Goal: Check status: Check status

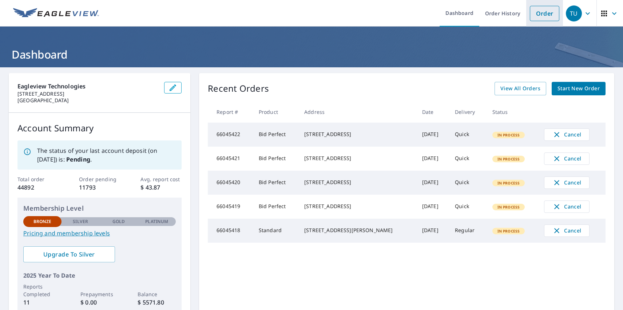
click at [539, 13] on link "Order" at bounding box center [544, 13] width 29 height 15
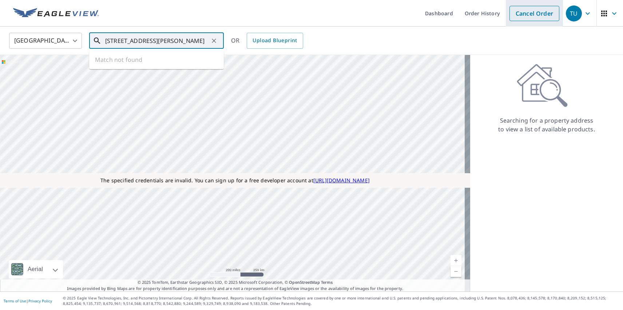
type input "1111 E Cesar Chavez St Austin, TX 78702"
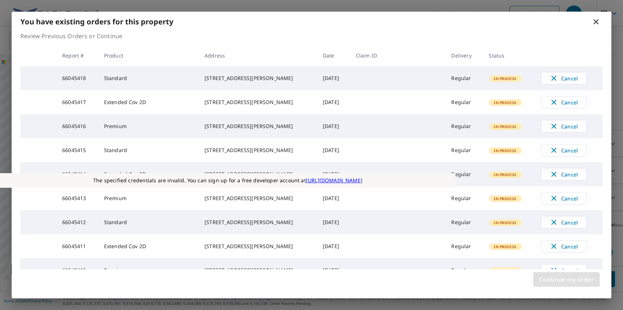
click at [566, 279] on span "Continue my order" at bounding box center [566, 279] width 55 height 10
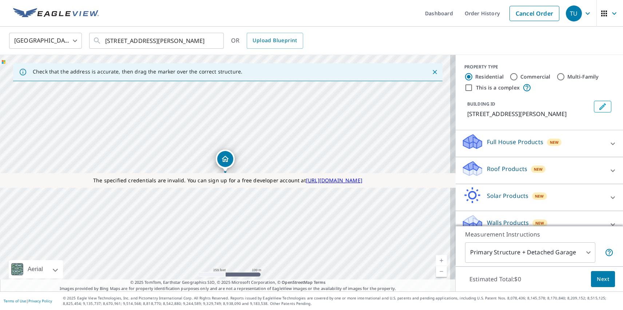
click at [483, 76] on label "Residential" at bounding box center [489, 76] width 28 height 7
click at [473, 76] on input "Residential" at bounding box center [468, 76] width 9 height 9
click at [492, 87] on label "This is a complex" at bounding box center [498, 87] width 44 height 7
click at [473, 87] on input "This is a complex" at bounding box center [468, 87] width 9 height 9
checkbox input "true"
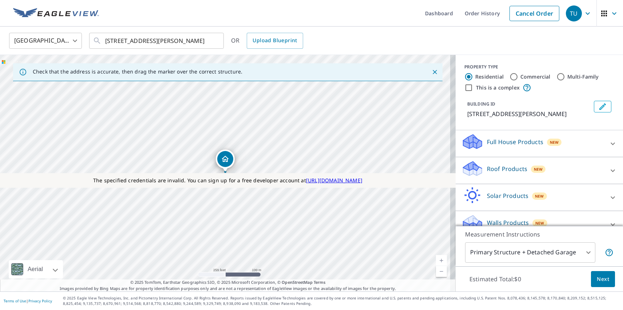
radio input "false"
radio input "true"
type input "4"
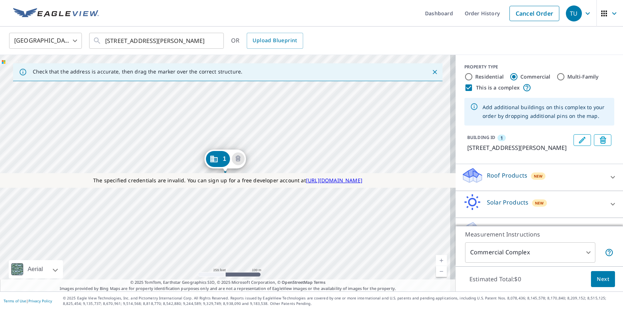
click at [146, 218] on div "1 [STREET_ADDRESS][PERSON_NAME]" at bounding box center [227, 173] width 455 height 236
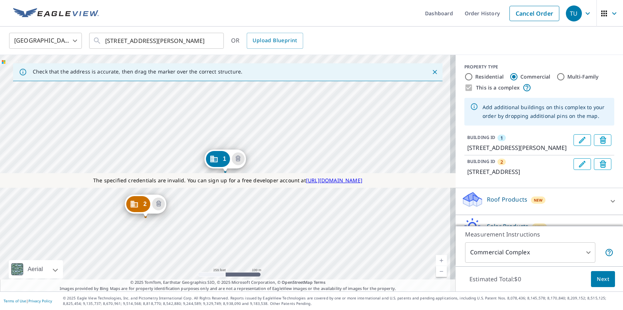
click at [200, 164] on div "2 [STREET_ADDRESS] 1 [STREET_ADDRESS][PERSON_NAME]" at bounding box center [227, 173] width 455 height 236
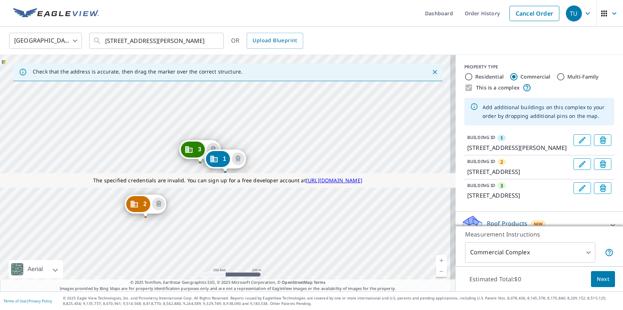
click at [483, 76] on label "Residential" at bounding box center [489, 76] width 28 height 7
click at [473, 76] on input "Residential" at bounding box center [468, 76] width 9 height 9
radio input "true"
type input "1"
click at [501, 246] on p "Roof Products" at bounding box center [507, 250] width 40 height 9
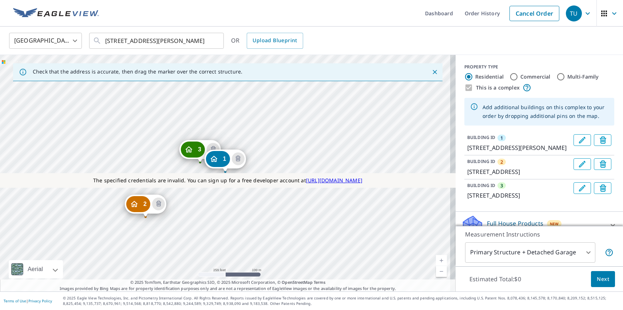
scroll to position [46, 0]
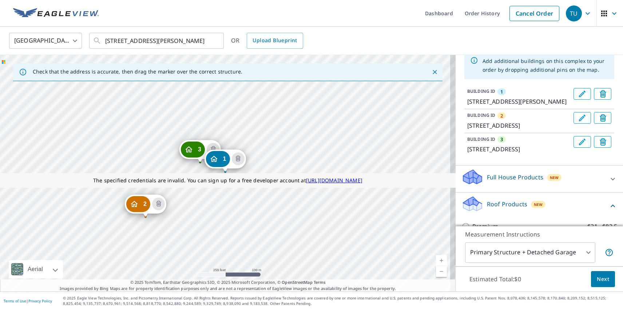
click at [487, 263] on p "ClaimsReady™" at bounding box center [492, 267] width 40 height 9
click at [472, 263] on input "ClaimsReady™ $31.5 - $79" at bounding box center [466, 267] width 11 height 9
checkbox input "true"
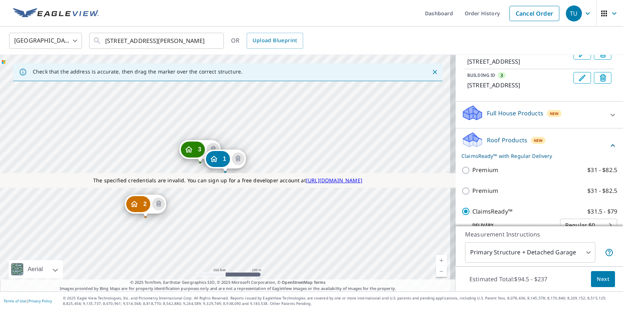
click at [597, 279] on span "Next" at bounding box center [603, 279] width 12 height 9
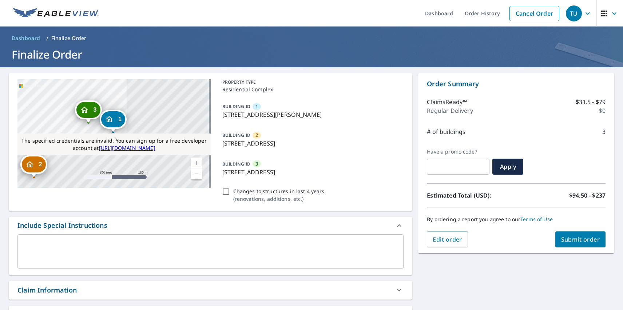
click at [568, 13] on div "TU" at bounding box center [574, 13] width 16 height 16
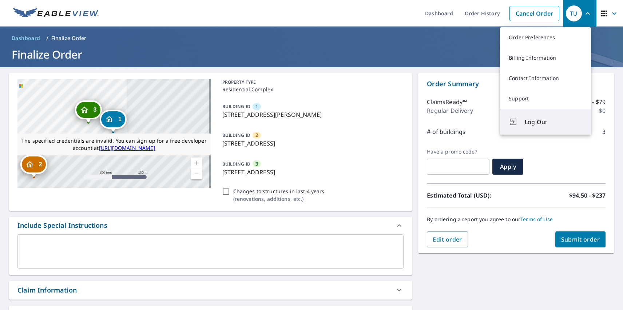
click at [553, 122] on span "Log Out" at bounding box center [553, 122] width 57 height 9
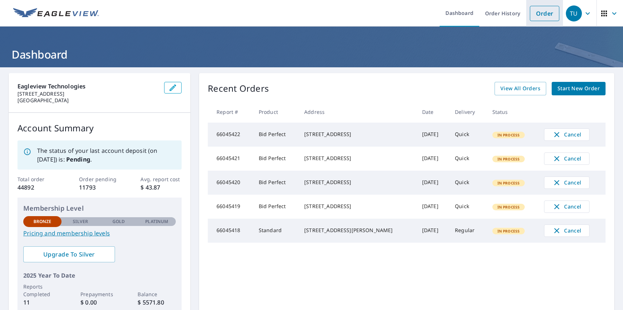
click at [539, 13] on link "Order" at bounding box center [544, 13] width 29 height 15
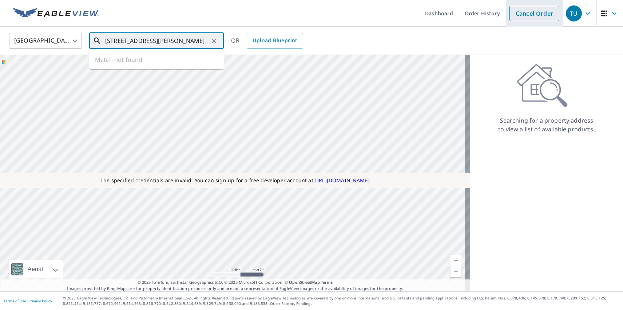
type input "[STREET_ADDRESS][PERSON_NAME]"
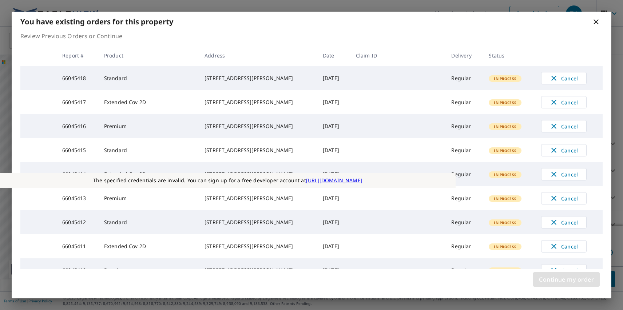
click at [566, 279] on span "Continue my order" at bounding box center [566, 279] width 55 height 10
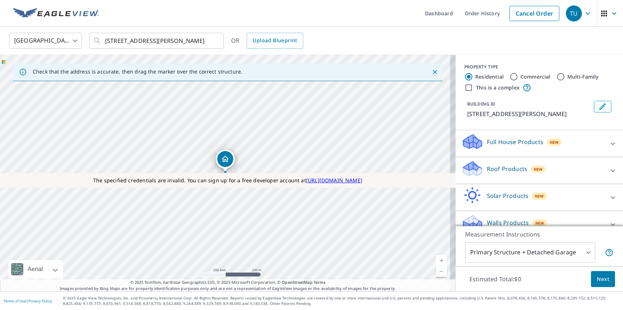
click at [530, 76] on label "Commercial" at bounding box center [535, 76] width 30 height 7
click at [518, 76] on input "Commercial" at bounding box center [513, 76] width 9 height 9
radio input "true"
type input "4"
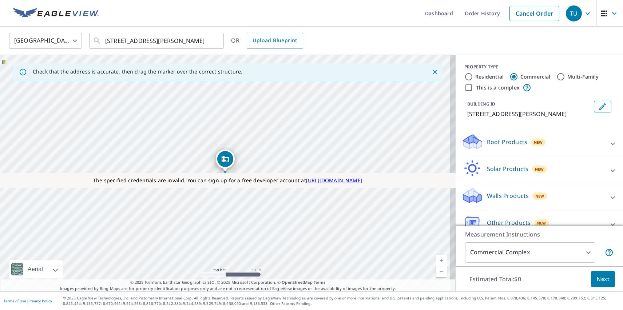
click at [492, 87] on label "This is a complex" at bounding box center [498, 87] width 44 height 7
click at [473, 87] on input "This is a complex" at bounding box center [468, 87] width 9 height 9
checkbox input "true"
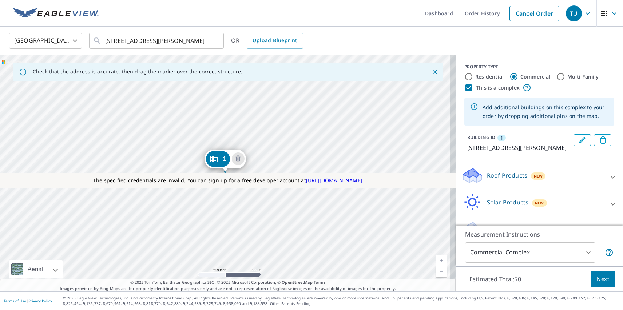
click at [146, 218] on div "1 [STREET_ADDRESS][PERSON_NAME]" at bounding box center [227, 173] width 455 height 236
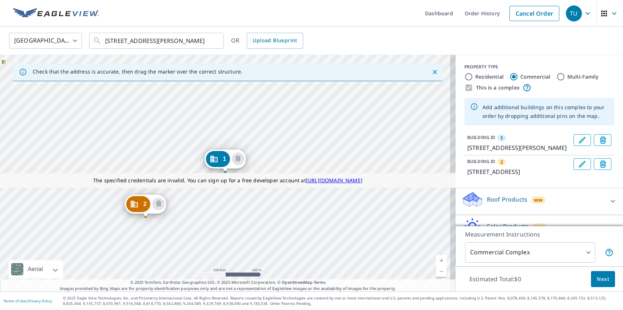
click at [200, 164] on div "2 [STREET_ADDRESS] 1 [STREET_ADDRESS][PERSON_NAME]" at bounding box center [227, 173] width 455 height 236
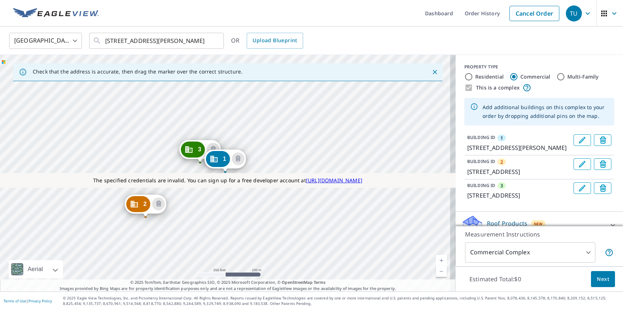
click at [501, 221] on p "Roof Products" at bounding box center [507, 223] width 40 height 9
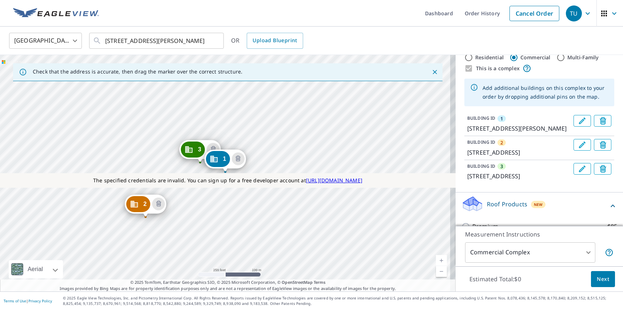
checkbox input "true"
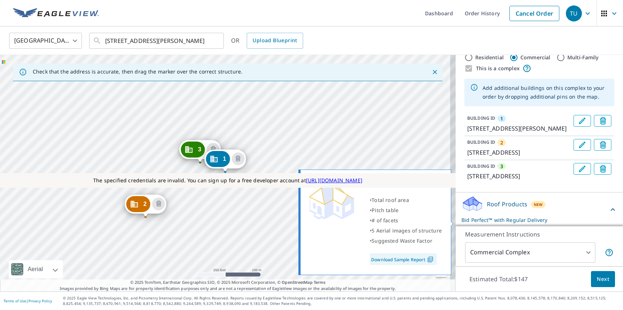
scroll to position [215, 0]
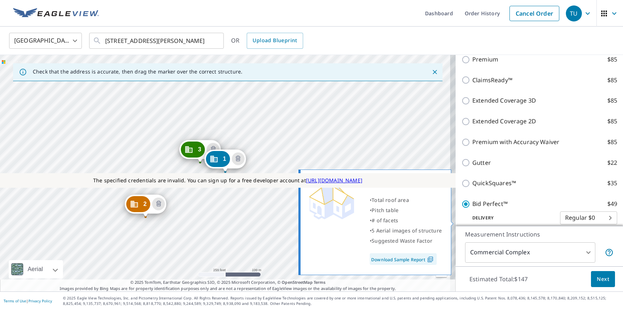
click at [597, 279] on span "Next" at bounding box center [603, 279] width 12 height 9
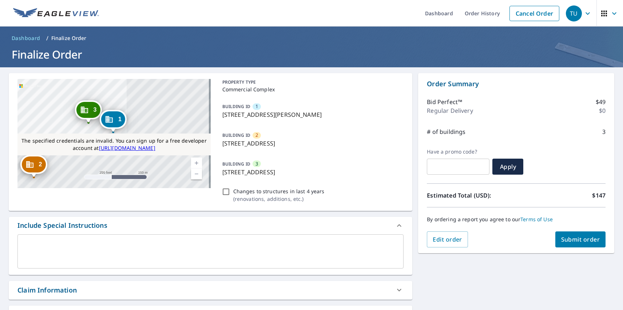
click at [568, 13] on div "TU" at bounding box center [574, 13] width 16 height 16
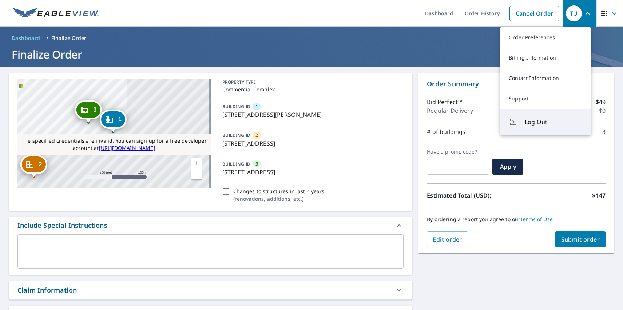
click at [553, 122] on span "Log Out" at bounding box center [553, 122] width 57 height 9
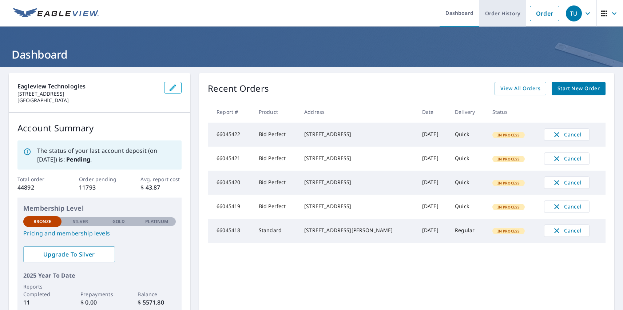
click at [497, 13] on link "Order History" at bounding box center [502, 13] width 47 height 27
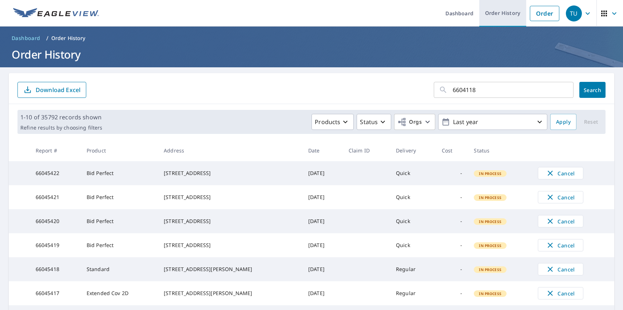
type input "66041181"
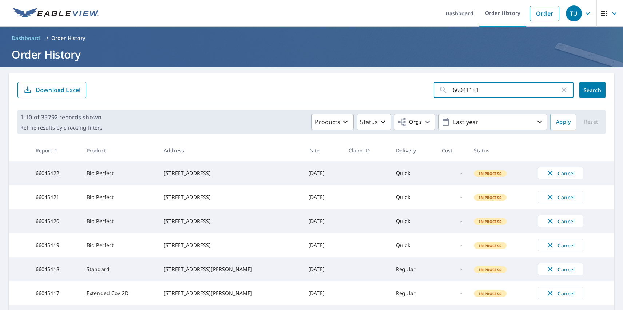
click at [587, 90] on span "Search" at bounding box center [592, 90] width 15 height 7
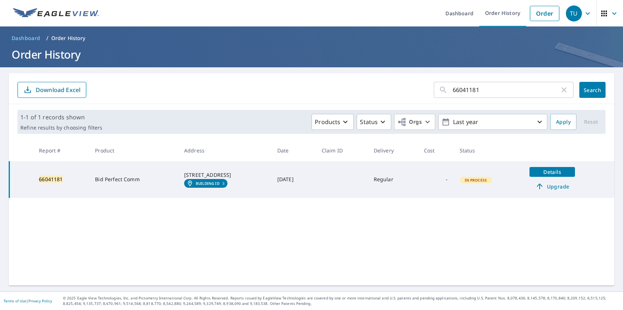
click at [199, 186] on em "Building ID" at bounding box center [208, 183] width 24 height 4
click at [568, 13] on div "TU" at bounding box center [574, 13] width 16 height 16
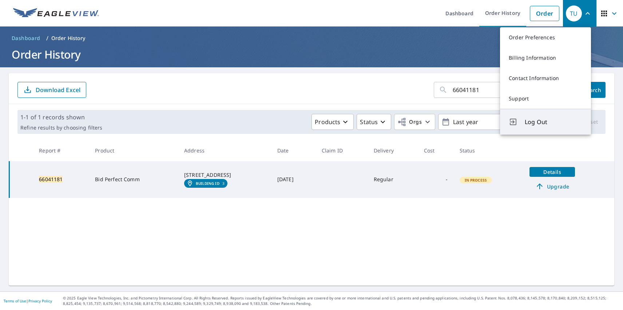
click at [553, 122] on span "Log Out" at bounding box center [553, 122] width 57 height 9
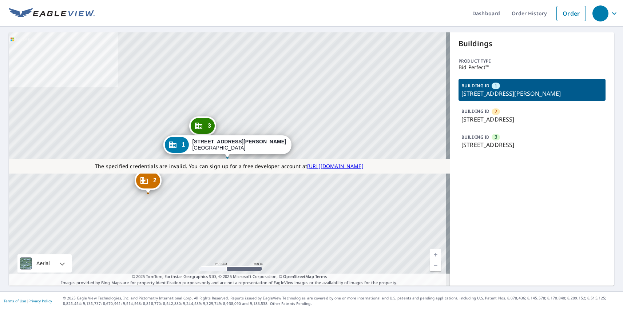
click at [527, 141] on p "503 Willow St, Austin, TX, 78701" at bounding box center [531, 144] width 141 height 9
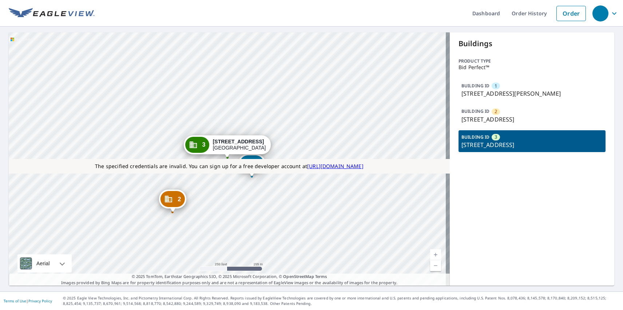
click at [527, 115] on p "78 Trinity St, Austin, TX, 78701" at bounding box center [531, 119] width 141 height 9
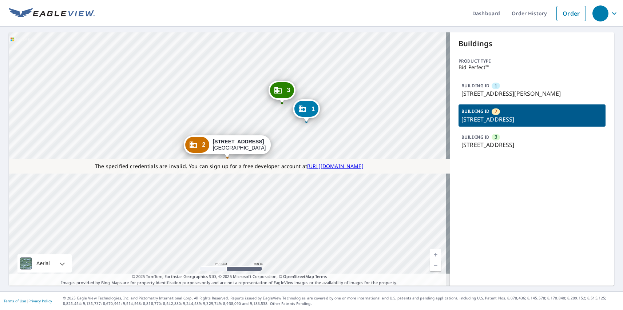
click at [527, 90] on p "600 Davis St, Austin, TX, 78701" at bounding box center [531, 93] width 141 height 9
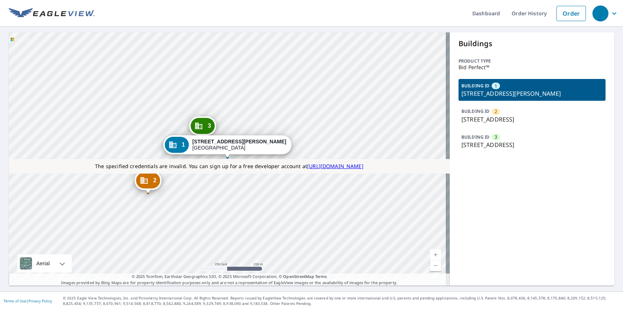
click at [431, 255] on link "Current Level 17, Zoom In" at bounding box center [435, 254] width 11 height 11
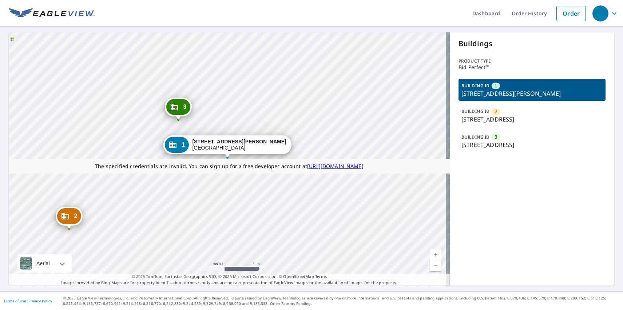
click at [431, 266] on link "Current Level 18, Zoom Out" at bounding box center [435, 265] width 11 height 11
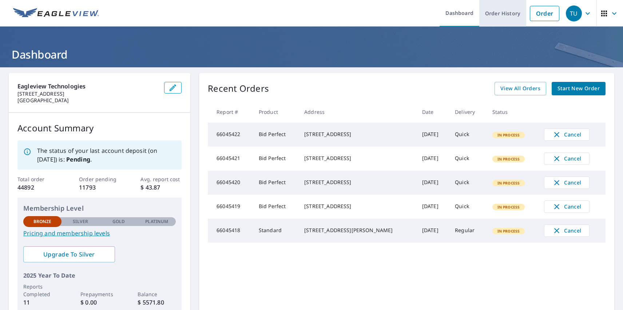
click at [497, 13] on link "Order History" at bounding box center [502, 13] width 47 height 27
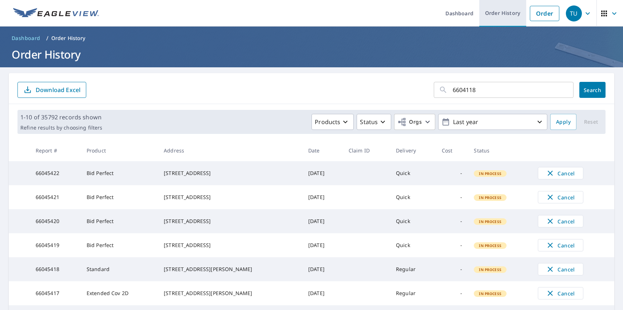
type input "66041181"
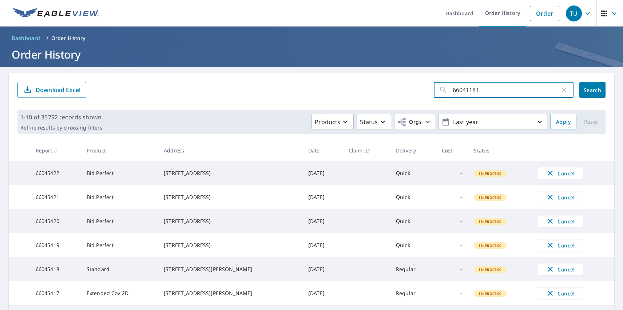
click at [587, 90] on span "Search" at bounding box center [592, 90] width 15 height 7
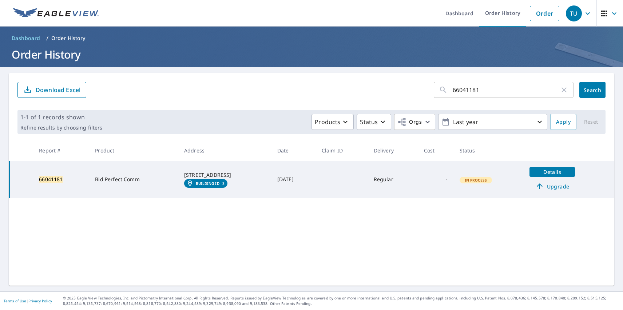
click at [549, 172] on span "Details" at bounding box center [552, 171] width 37 height 7
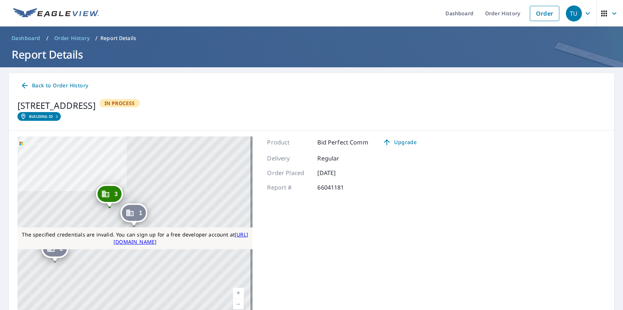
click at [236, 293] on link "Current Level 17, Zoom In" at bounding box center [238, 293] width 11 height 11
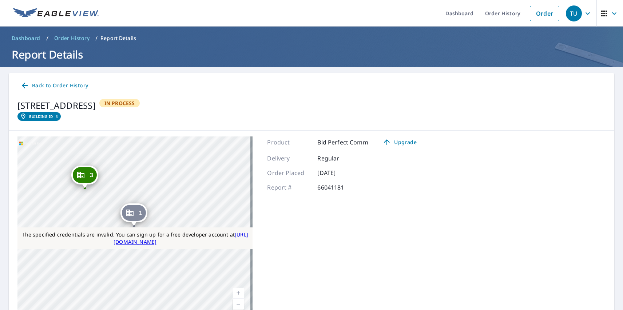
click at [236, 304] on link "Current Level 18, Zoom Out" at bounding box center [238, 304] width 11 height 11
click at [568, 13] on div "TU" at bounding box center [574, 13] width 16 height 16
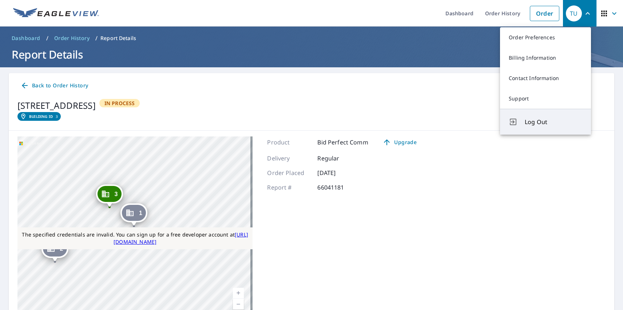
click at [553, 122] on span "Log Out" at bounding box center [553, 122] width 57 height 9
